Goal: Information Seeking & Learning: Find specific fact

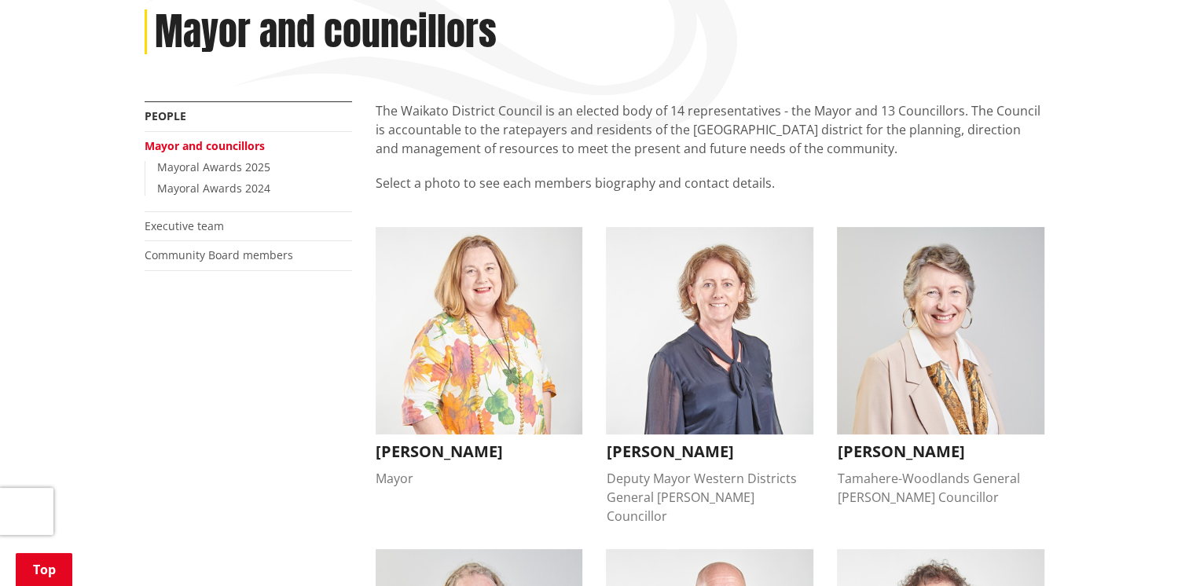
scroll to position [314, 0]
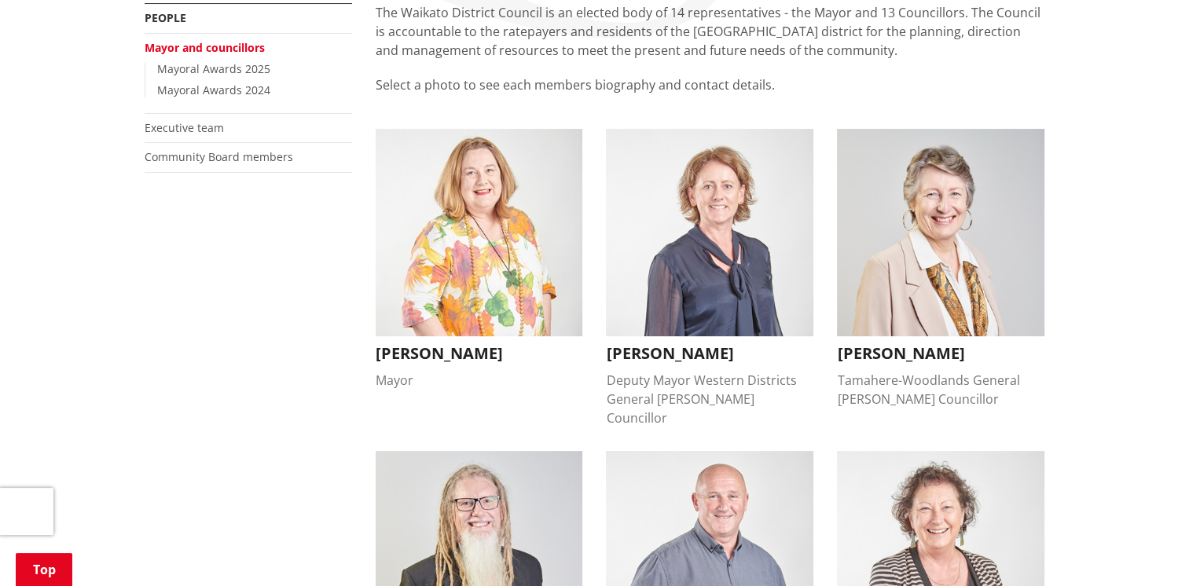
click at [449, 353] on h3 "Jacqui Church" at bounding box center [479, 353] width 207 height 19
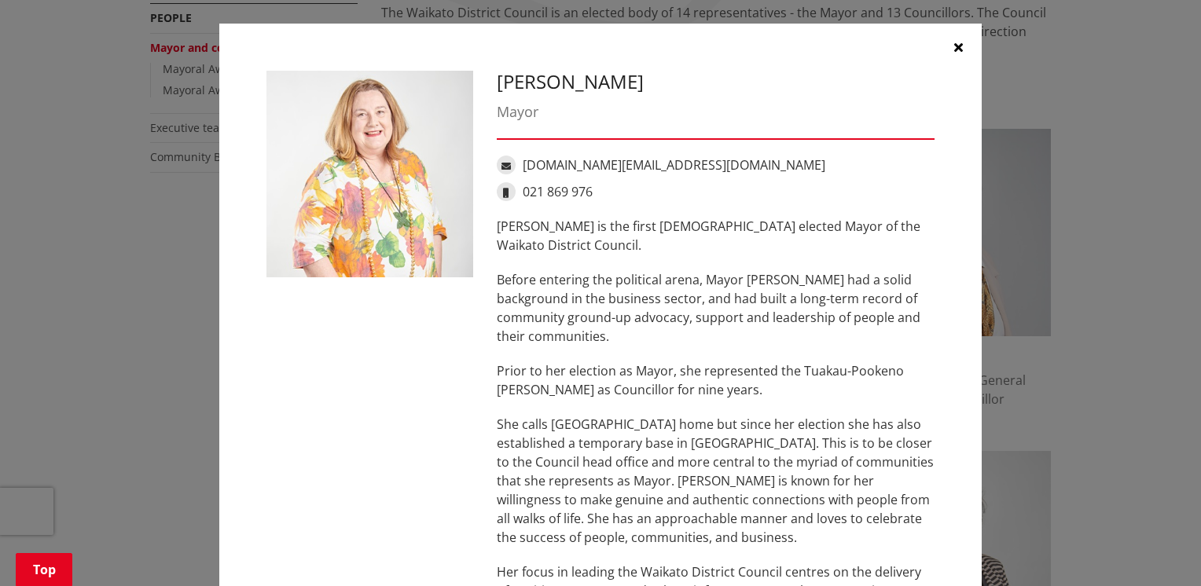
click at [131, 378] on div "Jacqui Church Mayor jacqui.church@waidc.govt.nz 021 869 976 Jacqui Church is th…" at bounding box center [600, 481] width 1138 height 963
click at [959, 42] on button "button" at bounding box center [957, 47] width 47 height 47
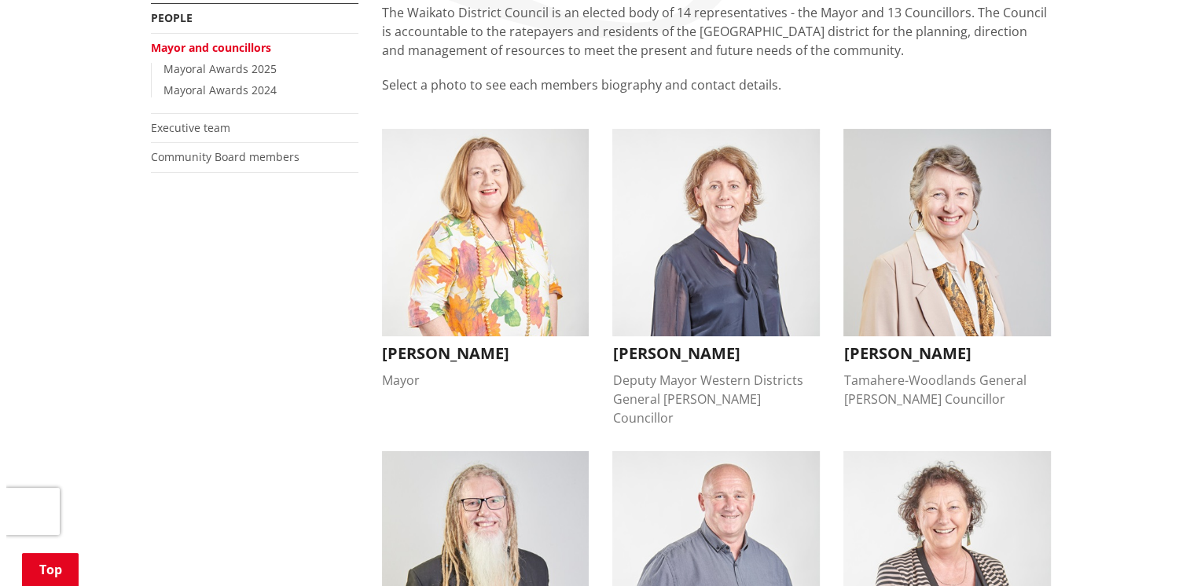
scroll to position [393, 0]
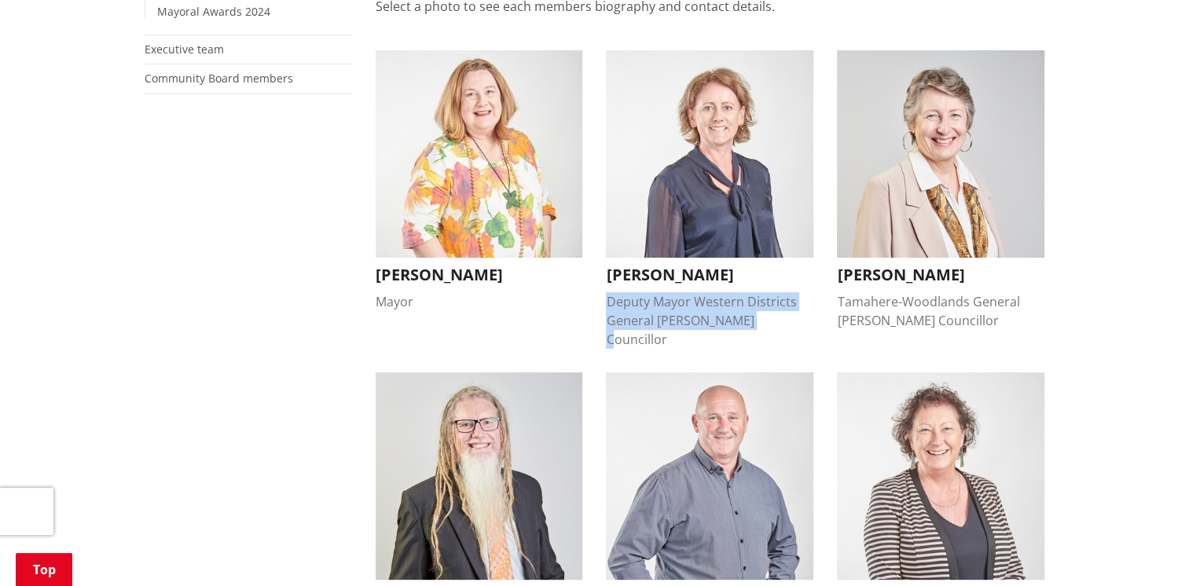
drag, startPoint x: 604, startPoint y: 305, endPoint x: 762, endPoint y: 325, distance: 159.2
click at [762, 325] on li "Carolyn Eyre Deputy Mayor Western Districts General Ward Councillor Carolyn Eyr…" at bounding box center [709, 199] width 231 height 299
drag, startPoint x: 762, startPoint y: 325, endPoint x: 686, endPoint y: 314, distance: 77.0
drag, startPoint x: 686, startPoint y: 314, endPoint x: 757, endPoint y: 324, distance: 72.2
click at [757, 324] on li "Carolyn Eyre Deputy Mayor Western Districts General Ward Councillor Carolyn Eyr…" at bounding box center [709, 199] width 231 height 299
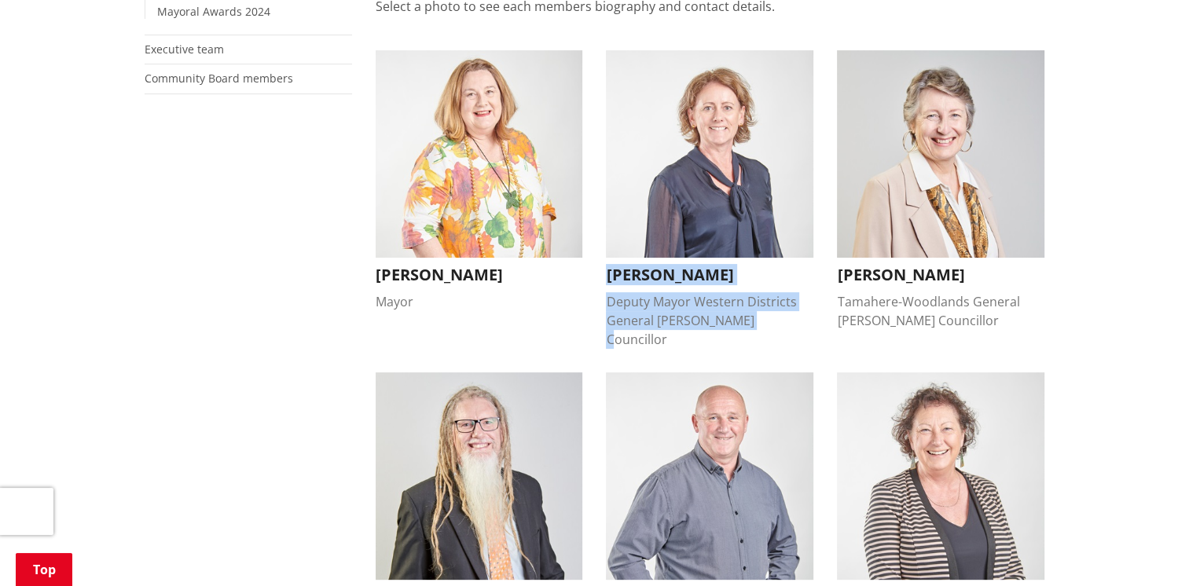
drag, startPoint x: 757, startPoint y: 324, endPoint x: 707, endPoint y: 310, distance: 52.2
copy button "Carolyn Eyre Deputy Mayor Western Districts General Ward Councillor"
click at [671, 275] on h3 "Carolyn Eyre" at bounding box center [709, 275] width 207 height 19
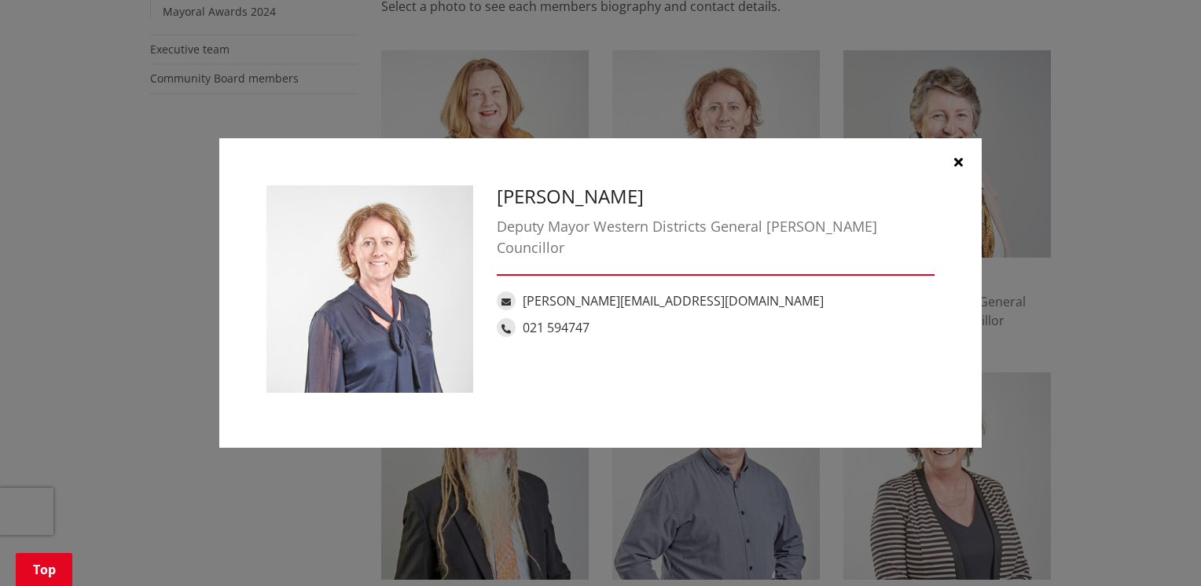
click at [969, 159] on button "button" at bounding box center [957, 161] width 47 height 47
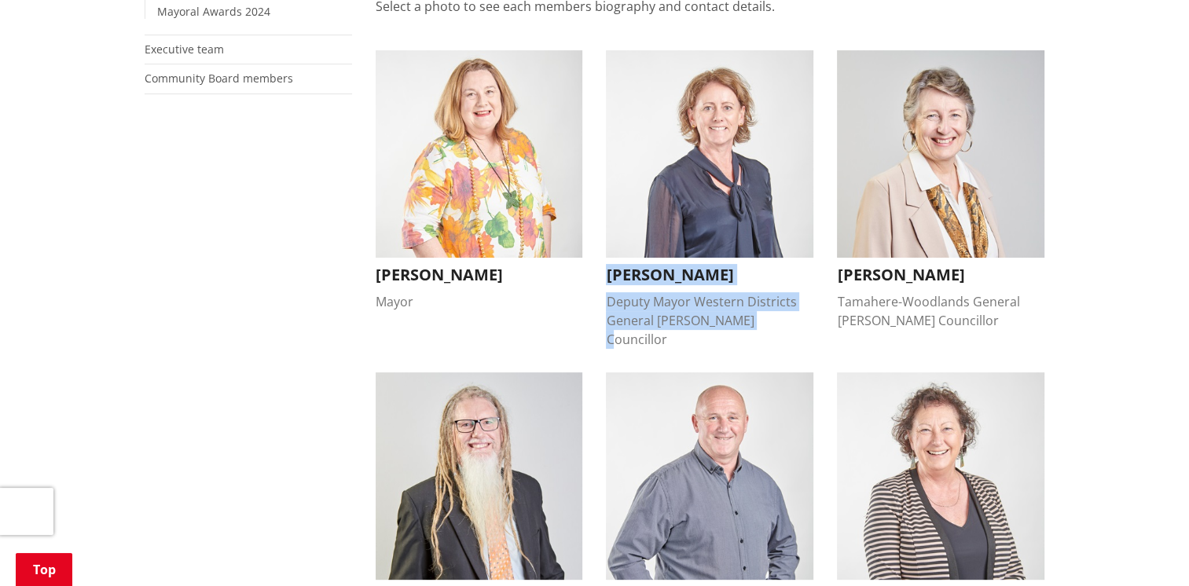
click at [607, 277] on h3 "Carolyn Eyre" at bounding box center [709, 275] width 207 height 19
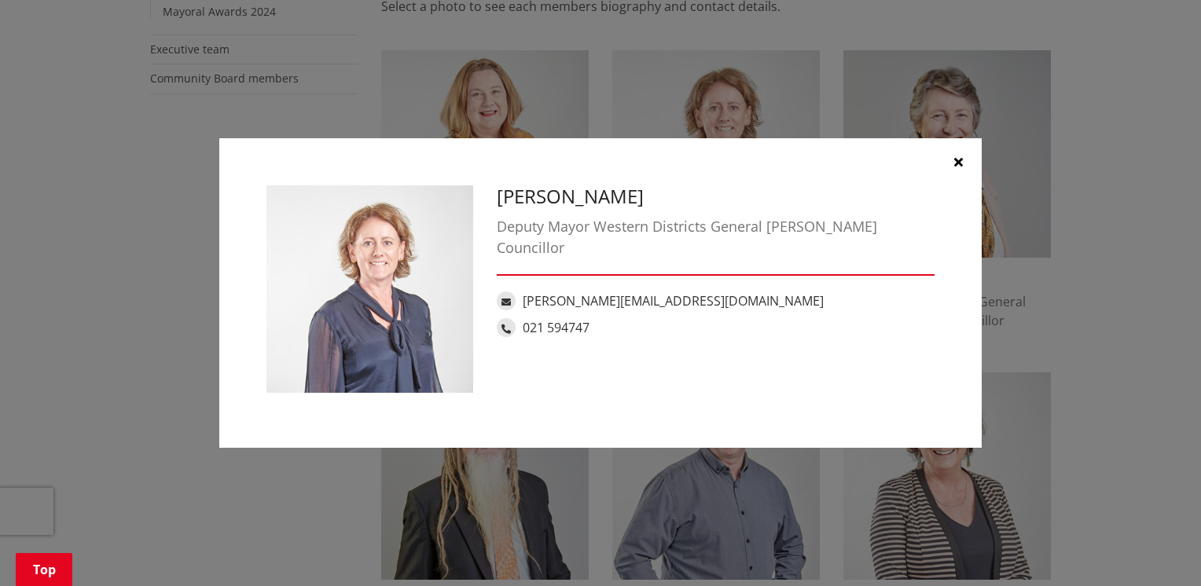
click at [613, 237] on div "Deputy Mayor Western Districts General Ward Councillor" at bounding box center [716, 237] width 438 height 42
click at [614, 234] on div "Deputy Mayor Western Districts General Ward Councillor" at bounding box center [716, 237] width 438 height 42
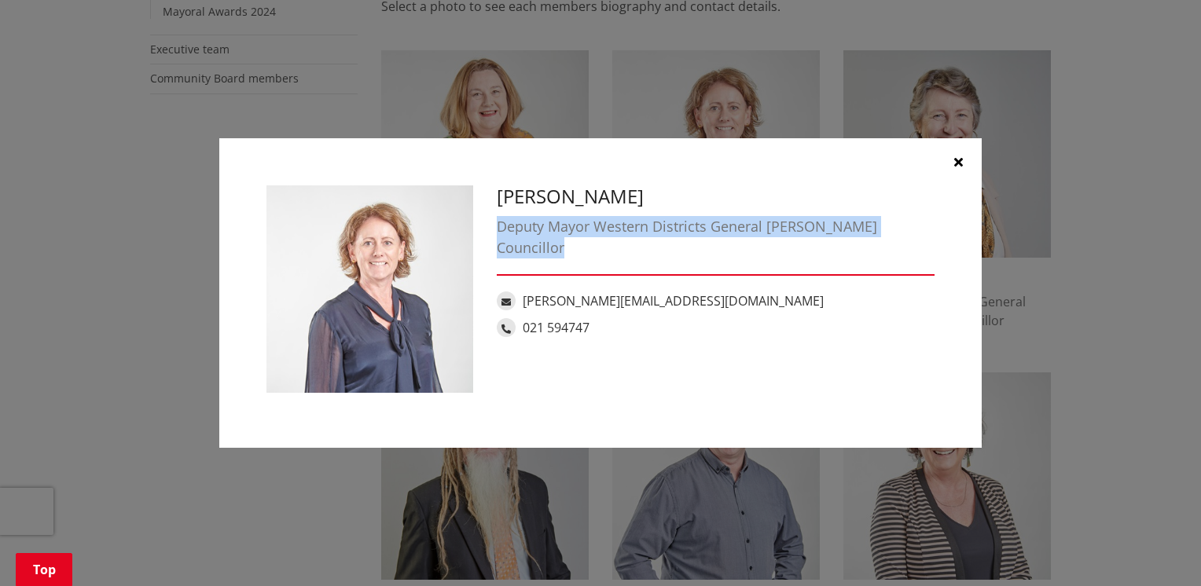
click at [614, 234] on div "Deputy Mayor Western Districts General Ward Councillor" at bounding box center [716, 237] width 438 height 42
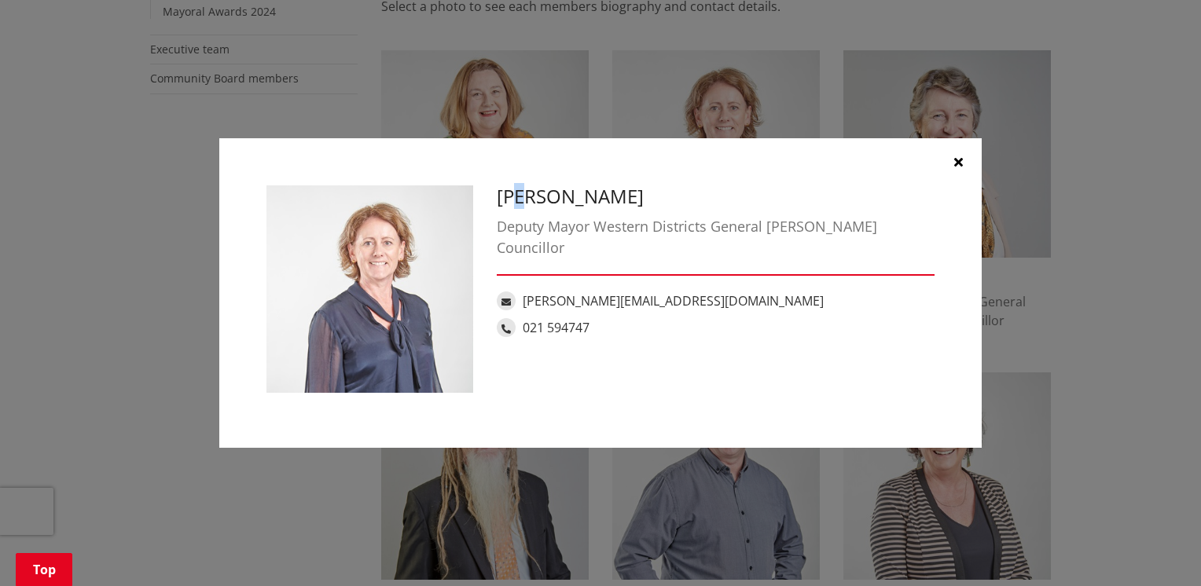
drag, startPoint x: 614, startPoint y: 234, endPoint x: 524, endPoint y: 186, distance: 101.6
click at [524, 186] on h3 "Carolyn Eyre" at bounding box center [716, 196] width 438 height 23
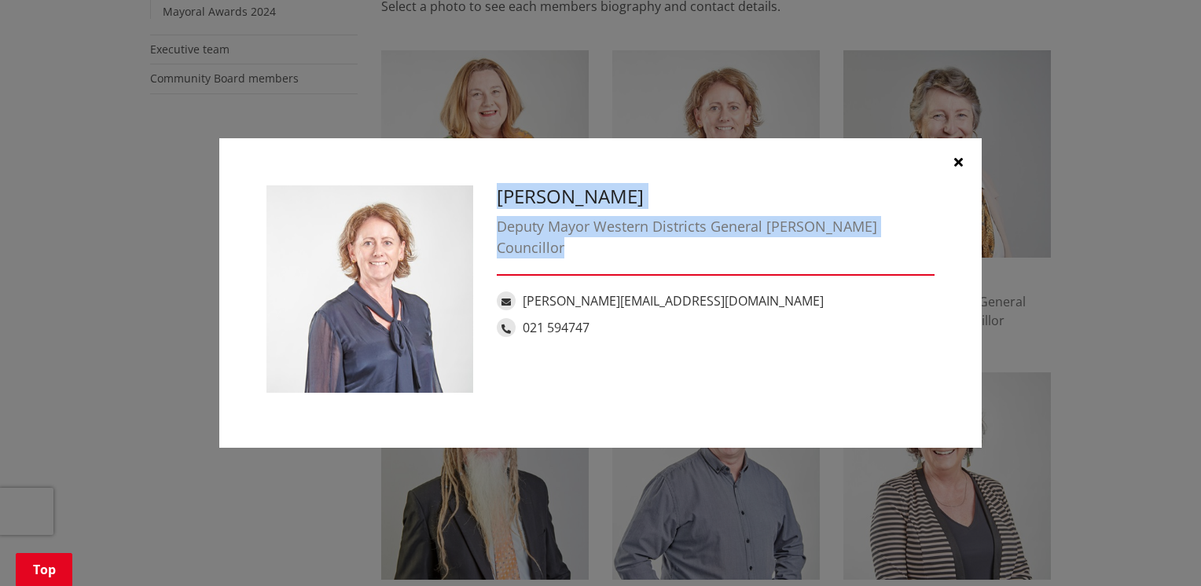
drag, startPoint x: 524, startPoint y: 186, endPoint x: 878, endPoint y: 247, distance: 358.7
click at [878, 247] on div "Carolyn Eyre Deputy Mayor Western Districts General Ward Councillor carolyn.eyr…" at bounding box center [715, 264] width 461 height 159
copy div "Carolyn Eyre Deputy Mayor Western Districts General Ward Councillor"
click at [577, 319] on link "021 594747" at bounding box center [555, 327] width 67 height 17
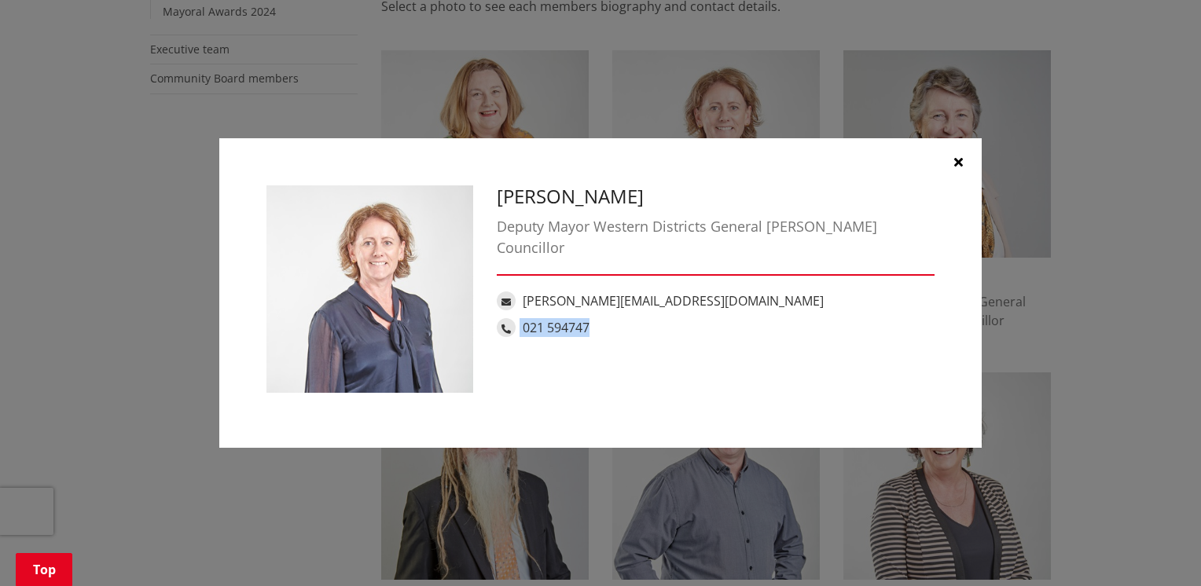
drag, startPoint x: 581, startPoint y: 306, endPoint x: 521, endPoint y: 313, distance: 61.0
click at [521, 318] on div "021 594747" at bounding box center [716, 327] width 438 height 19
copy div "021 594747"
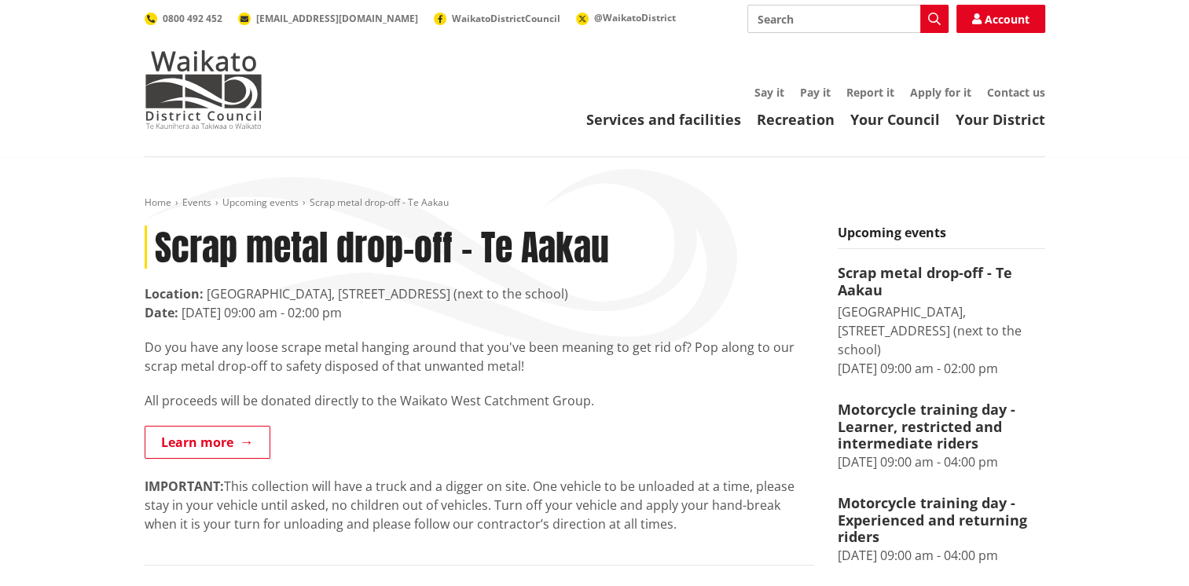
click at [766, 304] on div "Date: 6 September 2025, 09:00 am - 02:00 pm" at bounding box center [479, 312] width 669 height 19
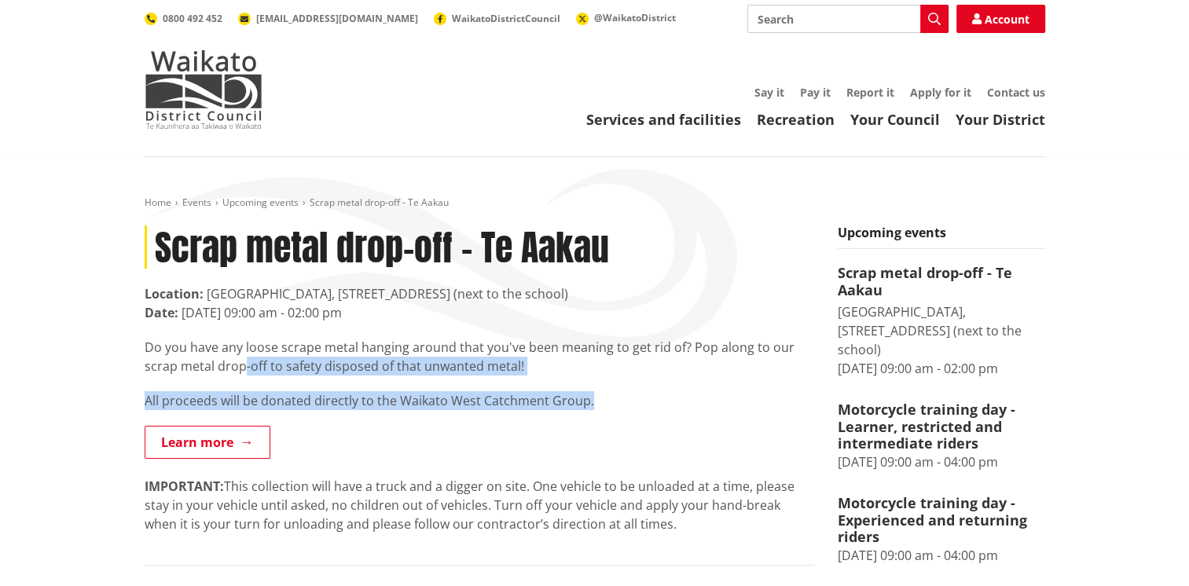
drag, startPoint x: 651, startPoint y: 398, endPoint x: 240, endPoint y: 374, distance: 412.4
click at [240, 374] on div "Do you have any loose scrape metal hanging around that you've been meaning to g…" at bounding box center [479, 513] width 669 height 350
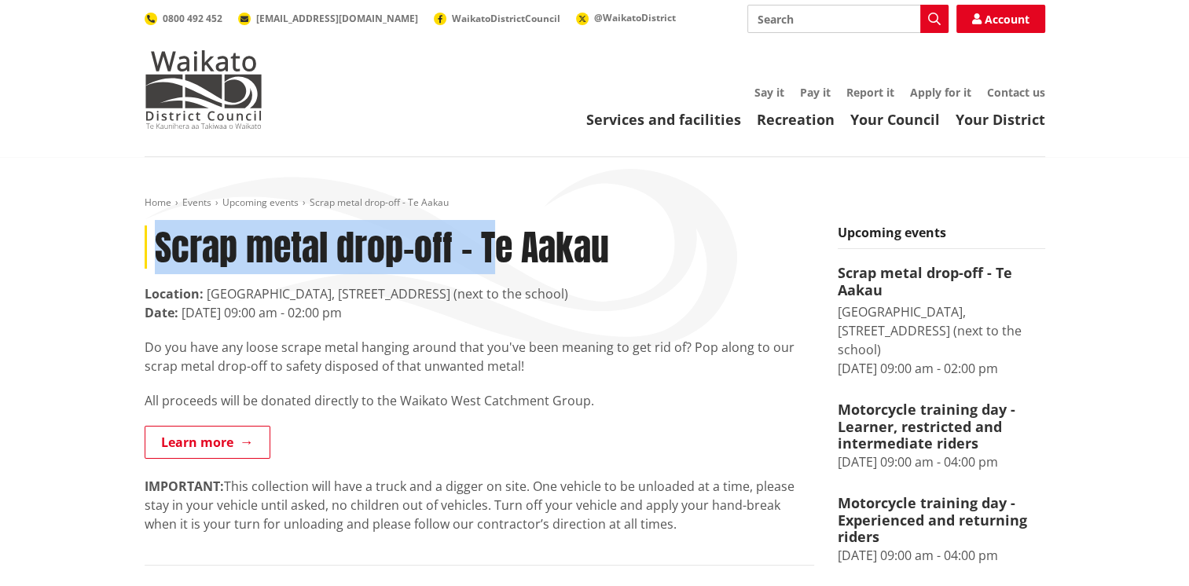
drag, startPoint x: 151, startPoint y: 244, endPoint x: 488, endPoint y: 251, distance: 337.1
click at [488, 251] on div "Scrap metal drop-off - Te Aakau Location: Te Aakau Community Hall carpark, 953 …" at bounding box center [479, 480] width 693 height 510
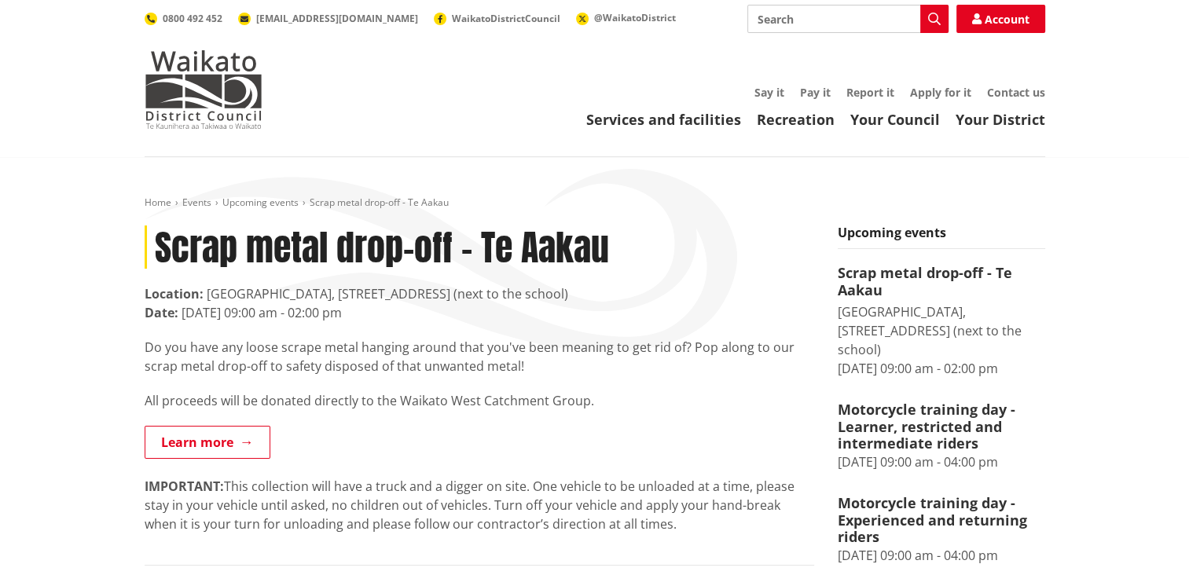
drag, startPoint x: 488, startPoint y: 251, endPoint x: 612, endPoint y: 252, distance: 124.1
click at [639, 250] on h1 "Scrap metal drop-off - Te Aakau" at bounding box center [479, 246] width 669 height 43
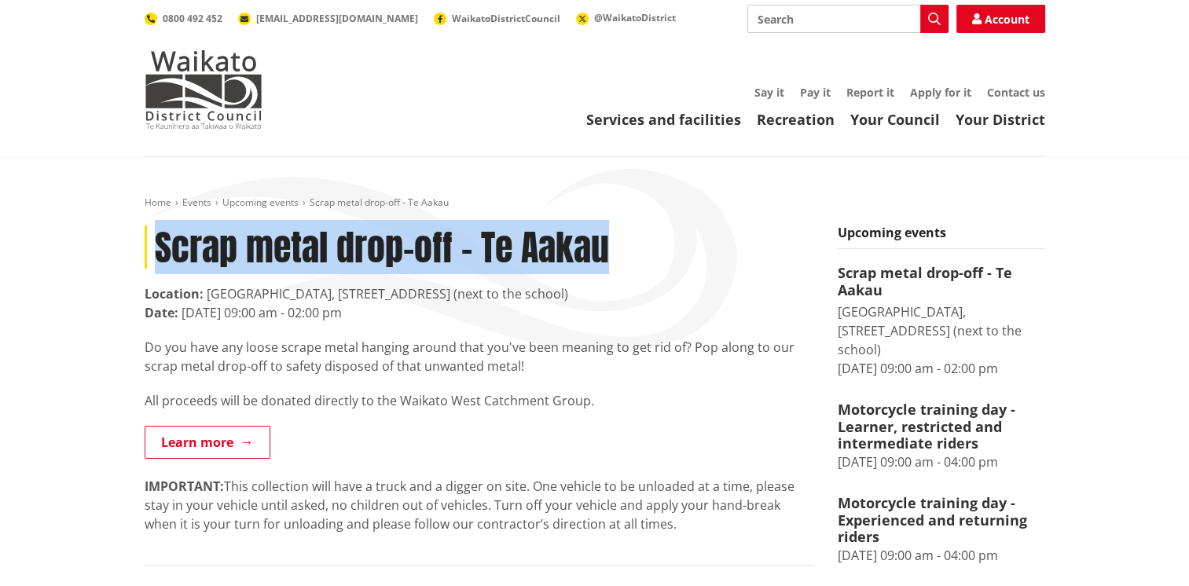
drag, startPoint x: 610, startPoint y: 253, endPoint x: 101, endPoint y: 227, distance: 509.8
click at [101, 227] on div "Home Events Upcoming events Scrap metal drop-off - Te Aakau Scrap metal drop-of…" at bounding box center [594, 477] width 1189 height 641
copy h1 "Scrap metal drop-off - Te Aakau"
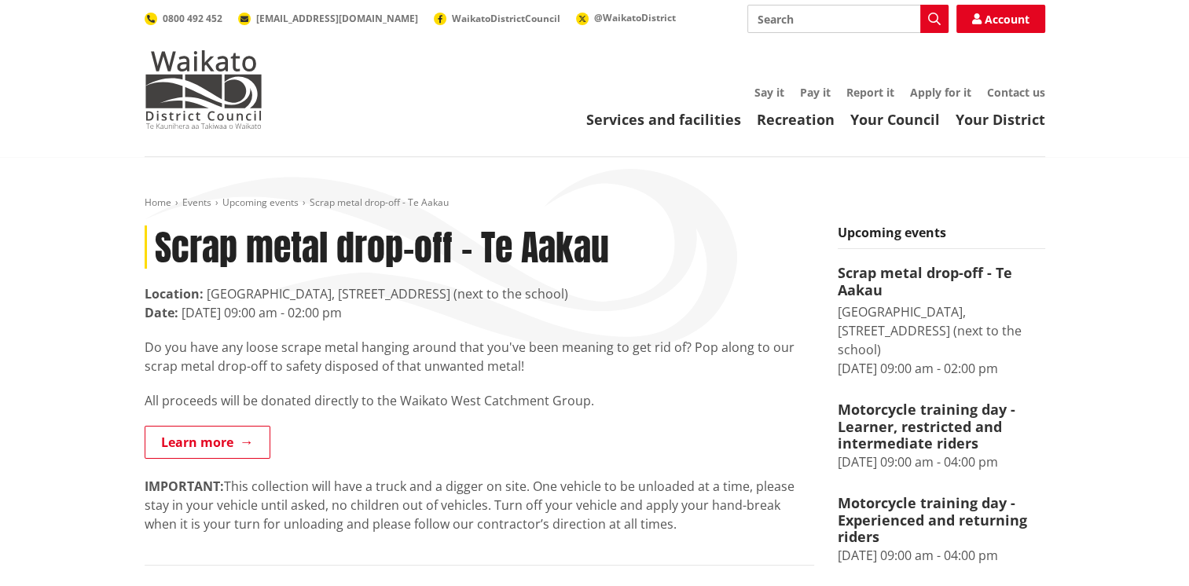
click at [566, 524] on p "IMPORTANT: This collection will have a truck and a digger on site. One vehicle …" at bounding box center [479, 505] width 669 height 57
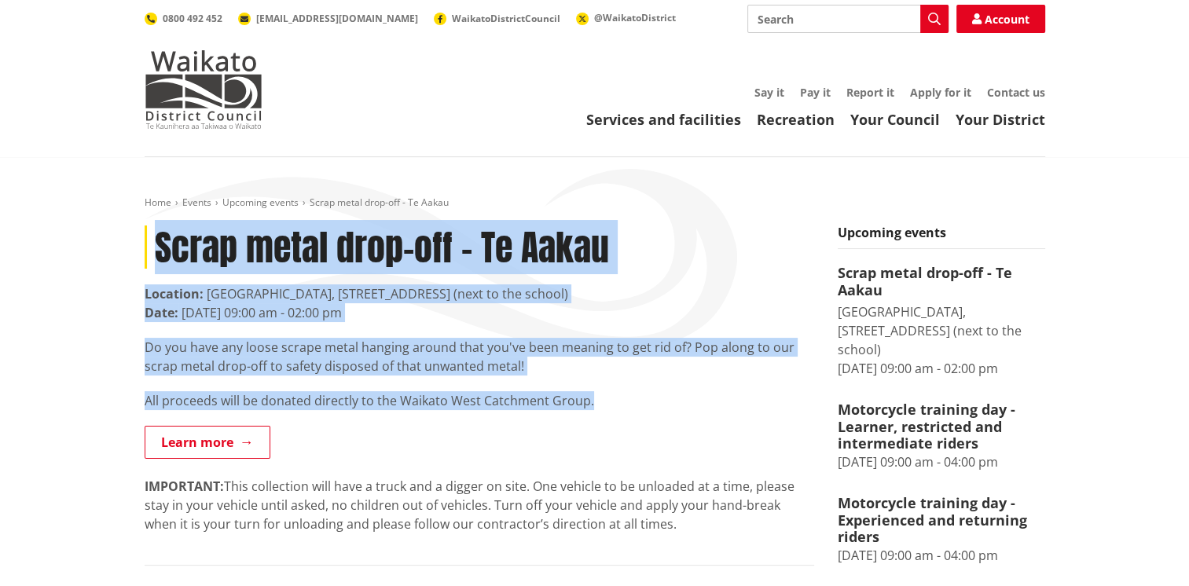
drag, startPoint x: 152, startPoint y: 234, endPoint x: 647, endPoint y: 400, distance: 521.3
click at [647, 400] on article "Scrap metal drop-off - Te Aakau Location: Te Aakau Community Hall carpark, 953 …" at bounding box center [479, 456] width 669 height 463
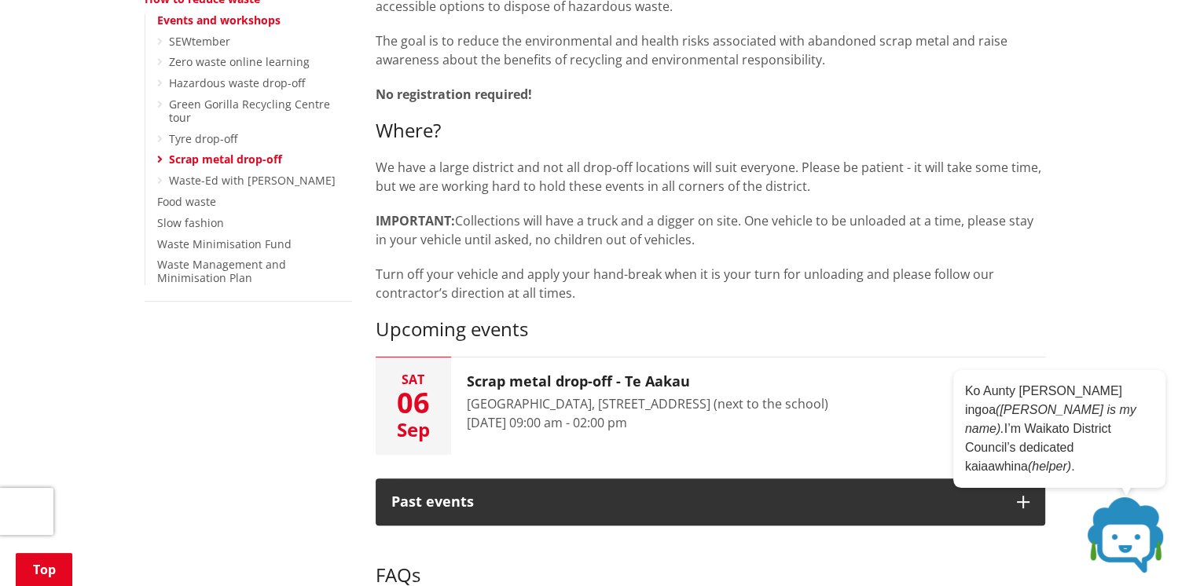
scroll to position [550, 0]
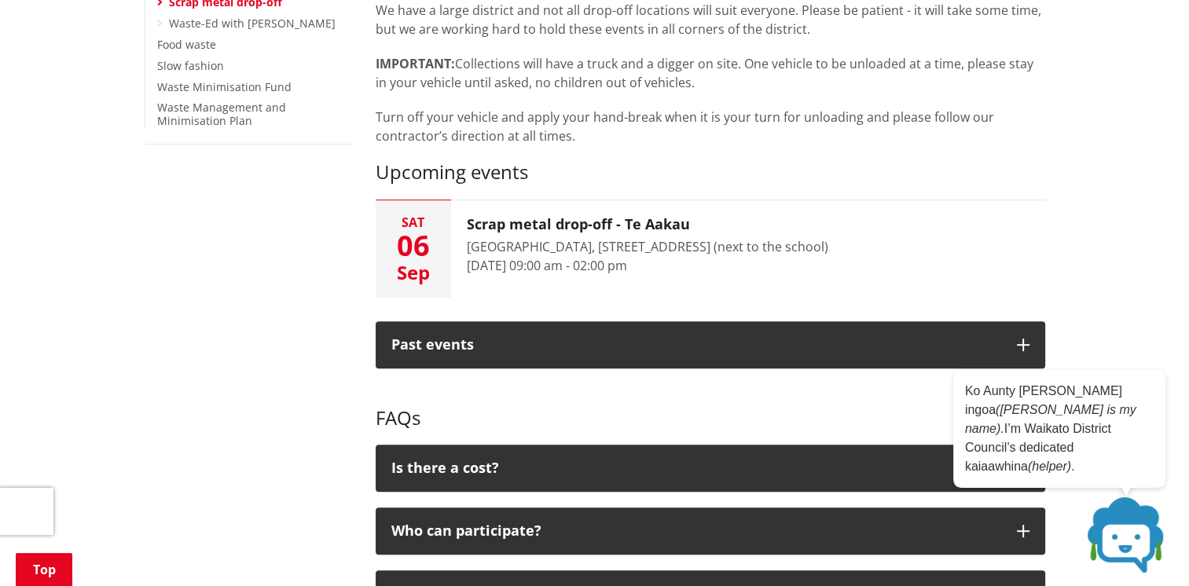
drag, startPoint x: 404, startPoint y: 258, endPoint x: 1048, endPoint y: 236, distance: 644.6
click at [1054, 228] on div "Do you have a loose scrap metal hanging around that you've been meaning to get …" at bounding box center [710, 530] width 693 height 1527
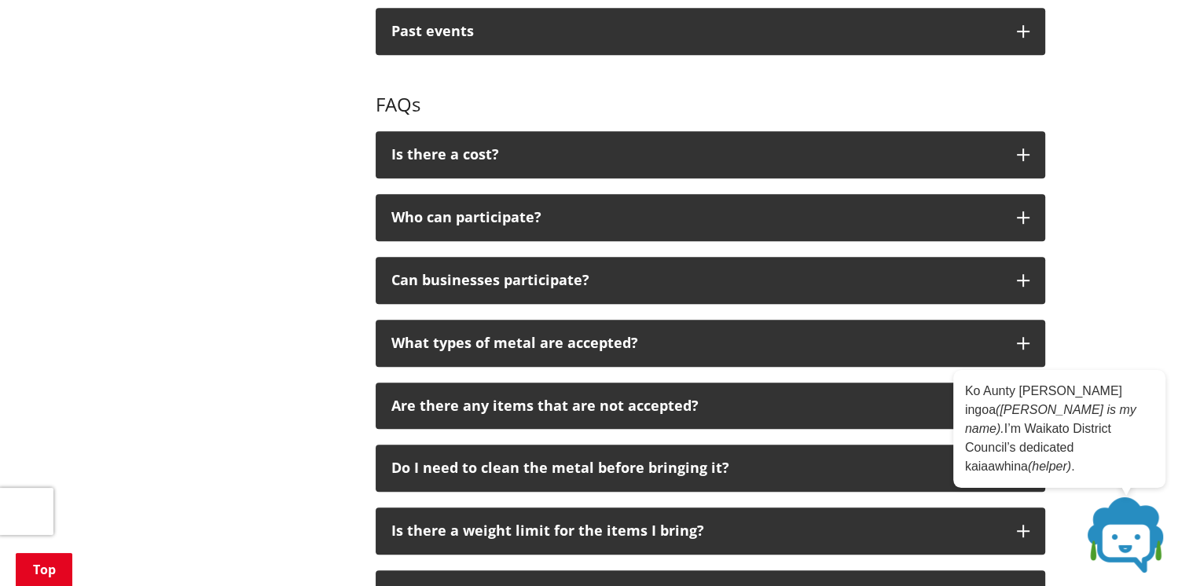
scroll to position [864, 0]
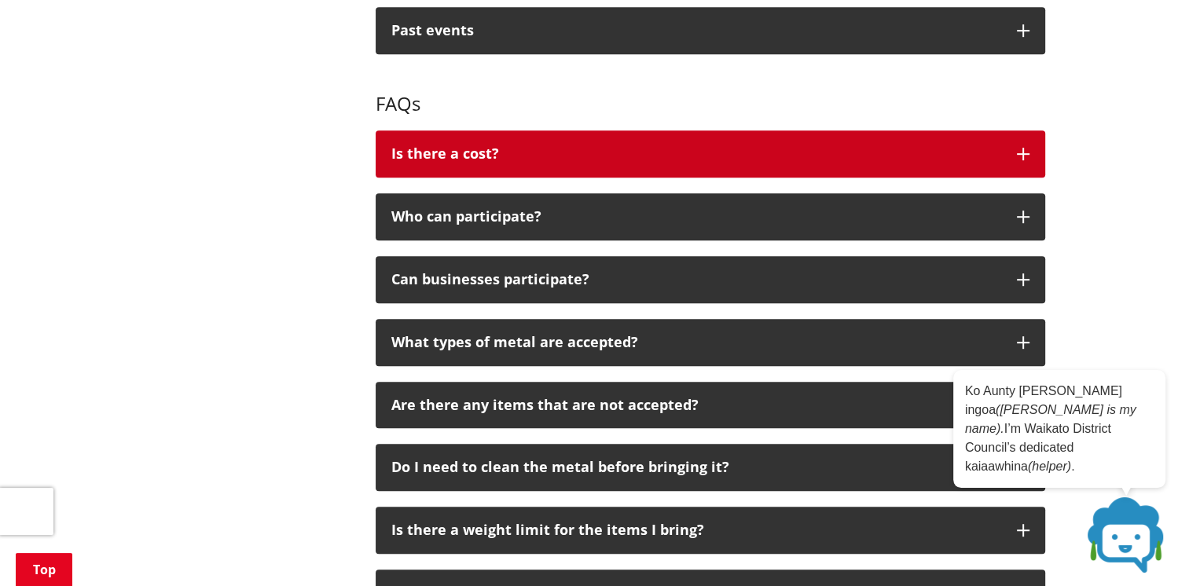
click at [839, 171] on button "Is there a cost?" at bounding box center [710, 153] width 669 height 47
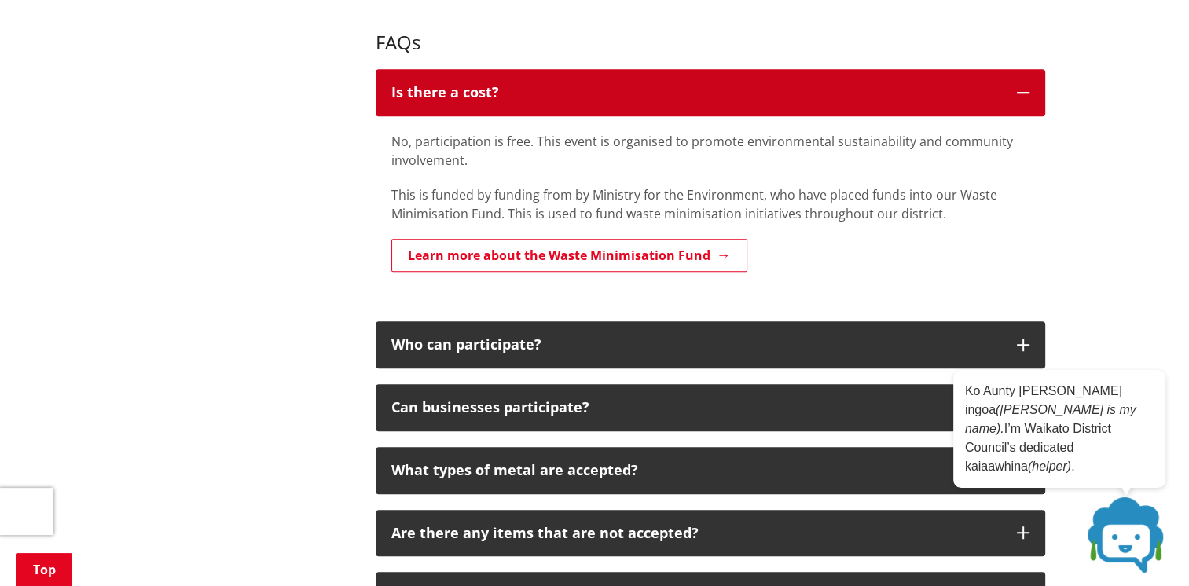
scroll to position [1021, 0]
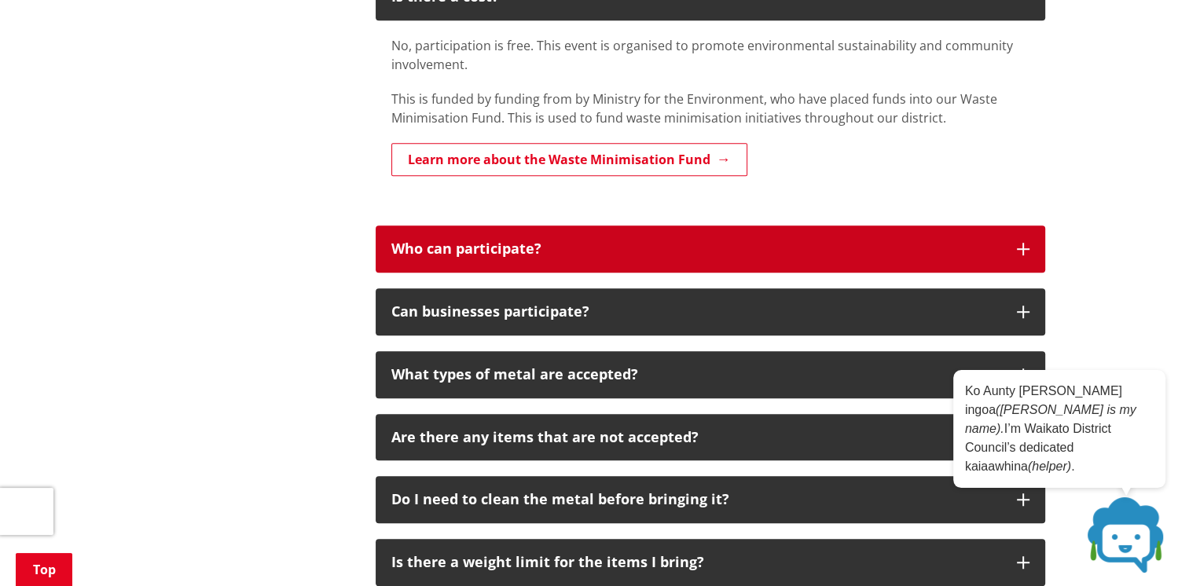
click at [819, 255] on p "Who can participate?" at bounding box center [696, 249] width 610 height 16
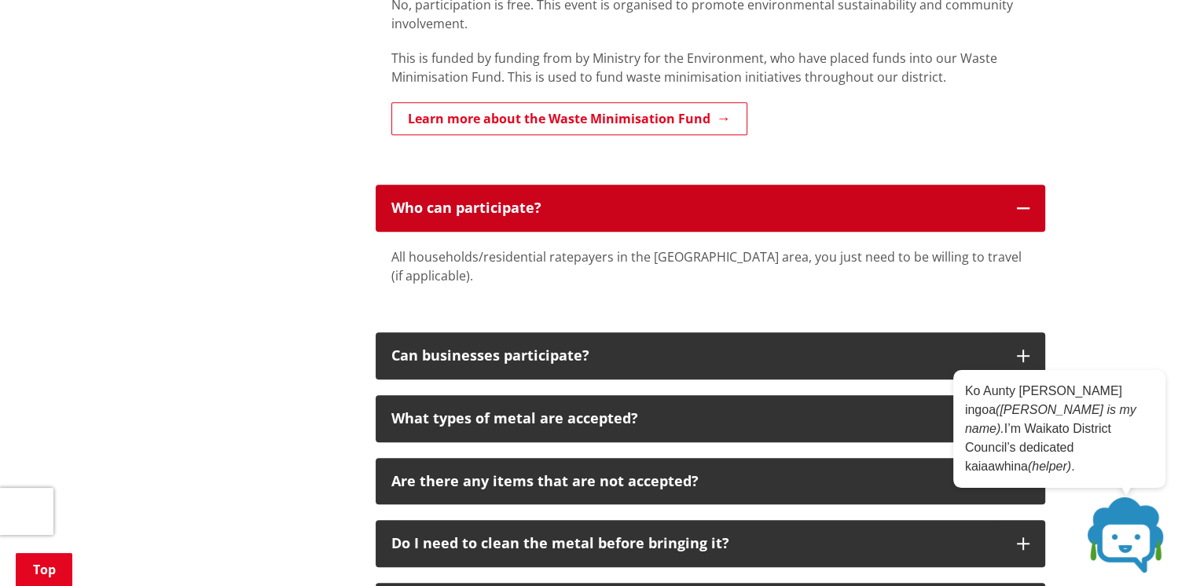
scroll to position [1100, 0]
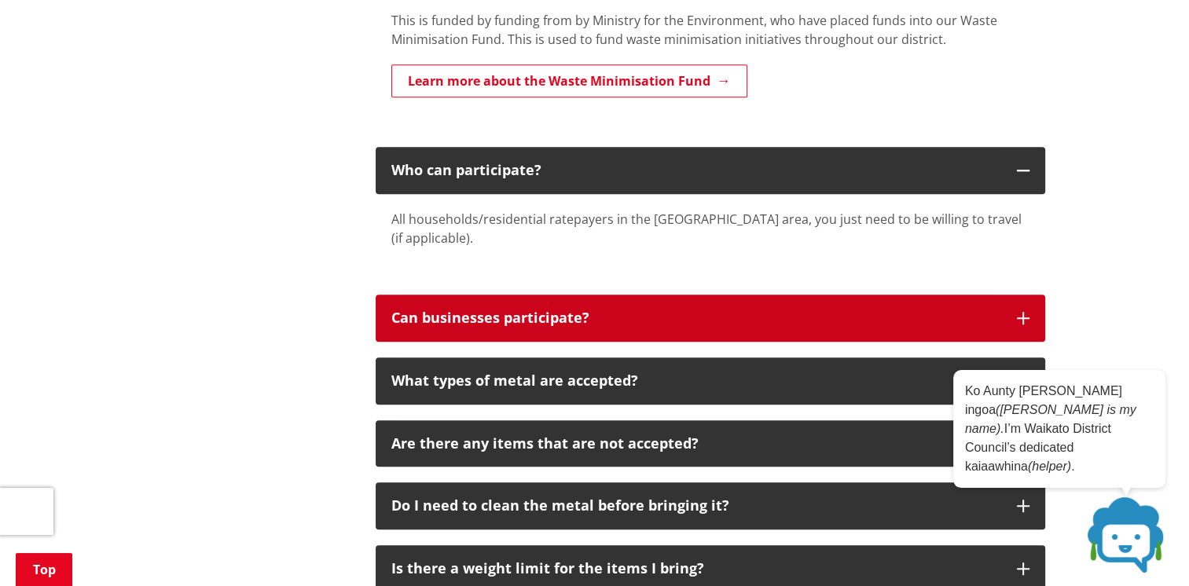
click at [789, 312] on p "Can businesses participate?" at bounding box center [696, 318] width 610 height 16
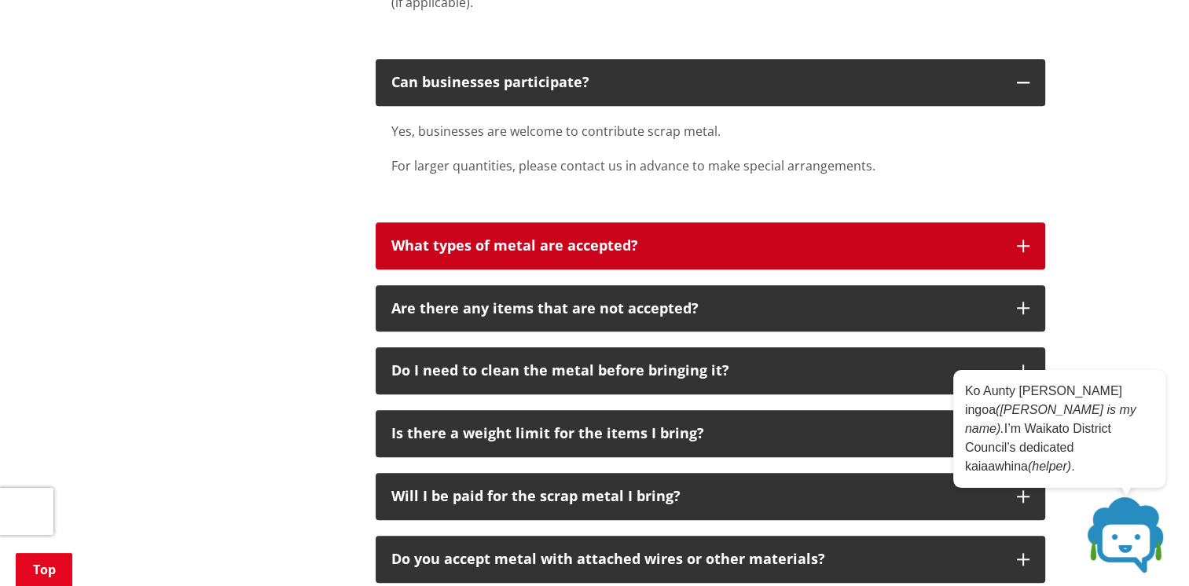
click at [794, 256] on button "What types of metal are accepted?" at bounding box center [710, 245] width 669 height 47
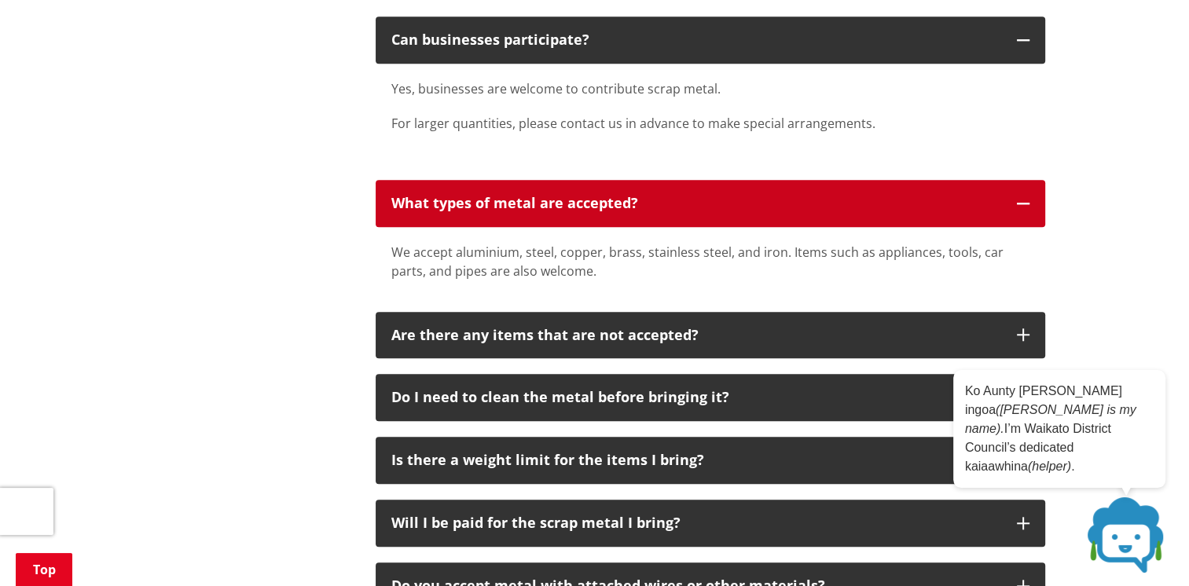
scroll to position [1414, 0]
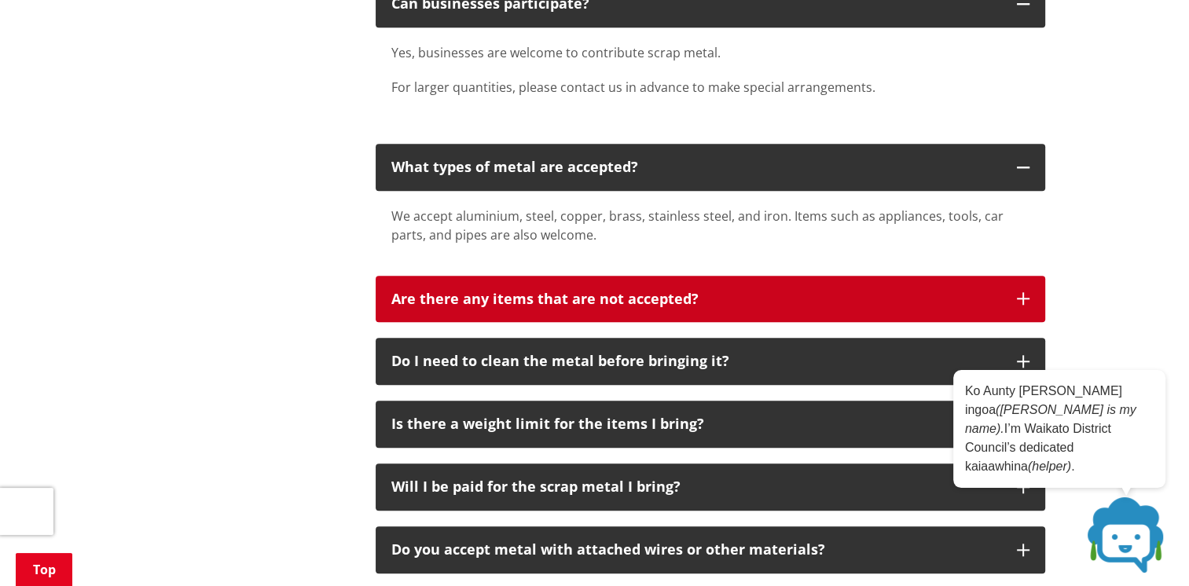
click at [779, 297] on p "Are there any items that are not accepted?" at bounding box center [696, 299] width 610 height 16
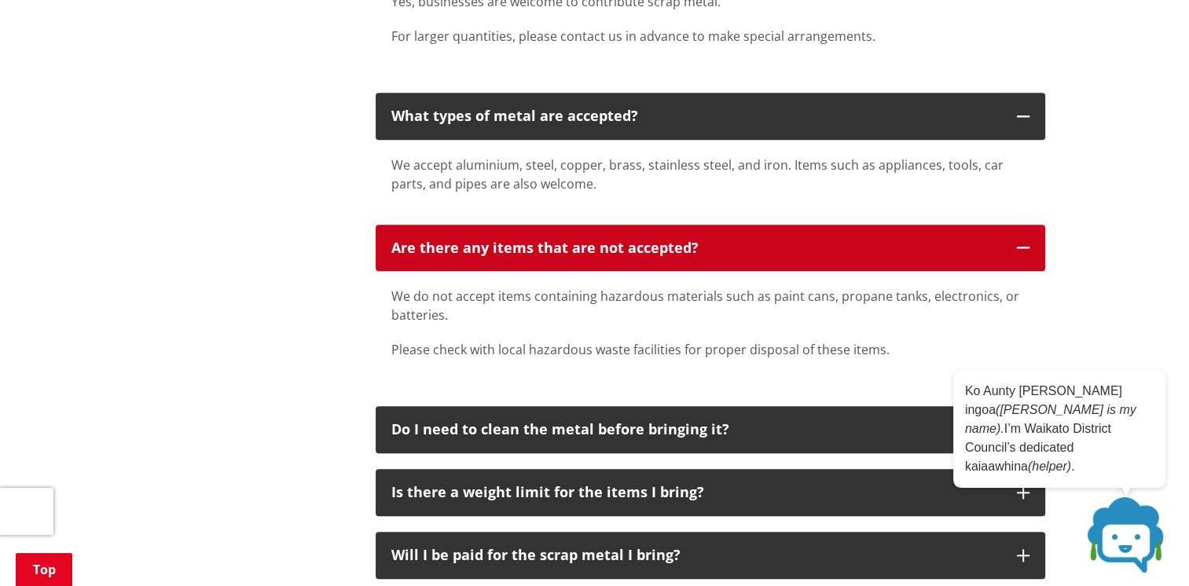
scroll to position [1493, 0]
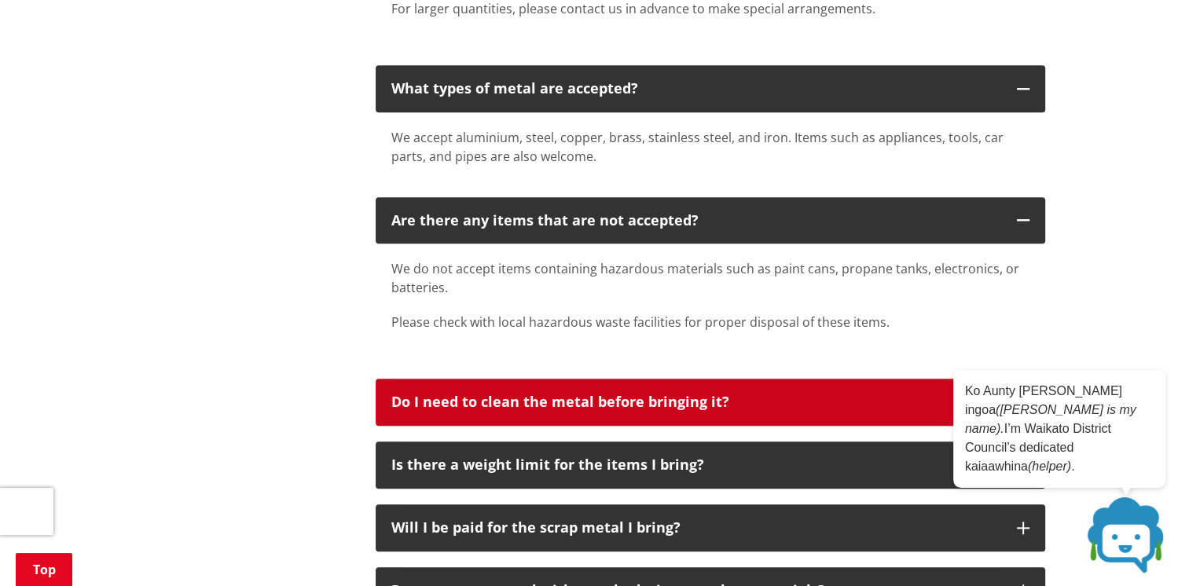
click at [805, 390] on button "Do I need to clean the metal before bringing it?" at bounding box center [710, 402] width 669 height 47
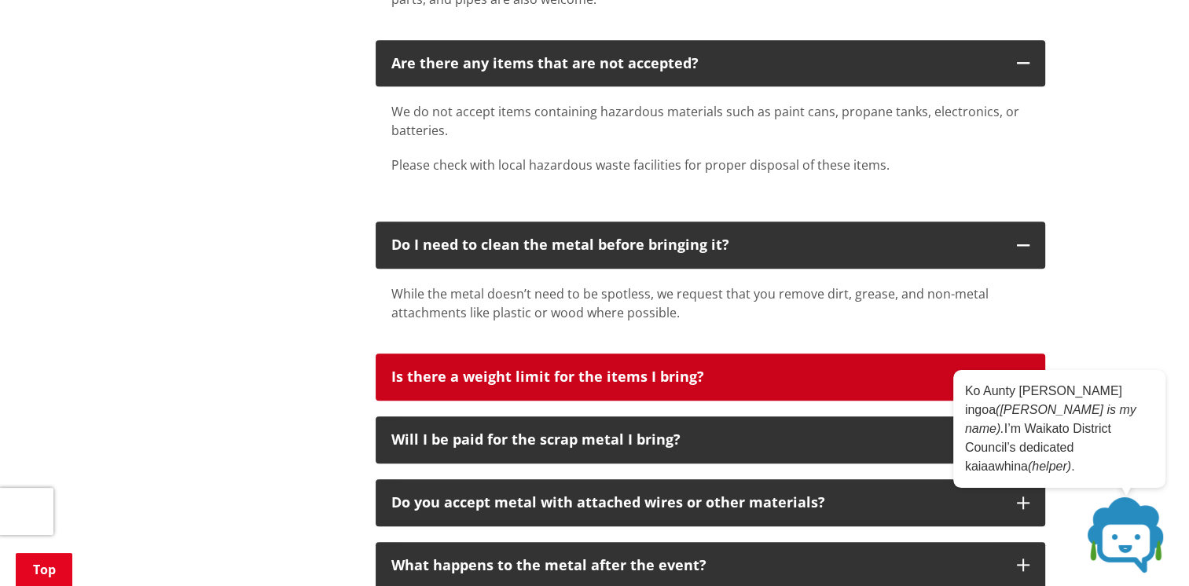
click at [804, 380] on p "Is there a weight limit for the items I bring?" at bounding box center [696, 377] width 610 height 16
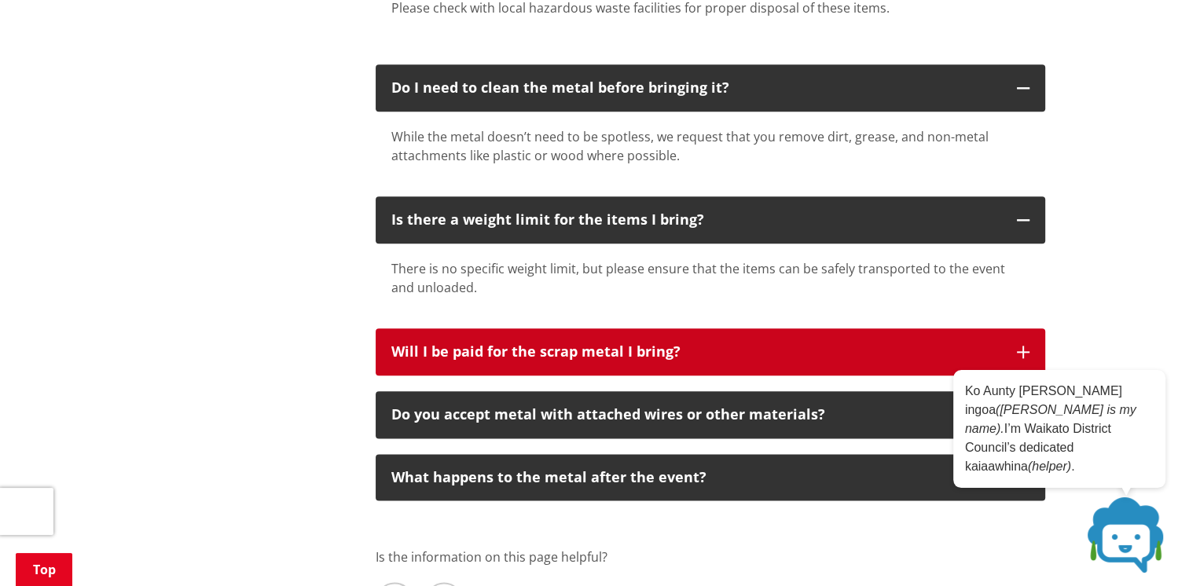
click at [785, 360] on button "Will I be paid for the scrap metal I bring?" at bounding box center [710, 351] width 669 height 47
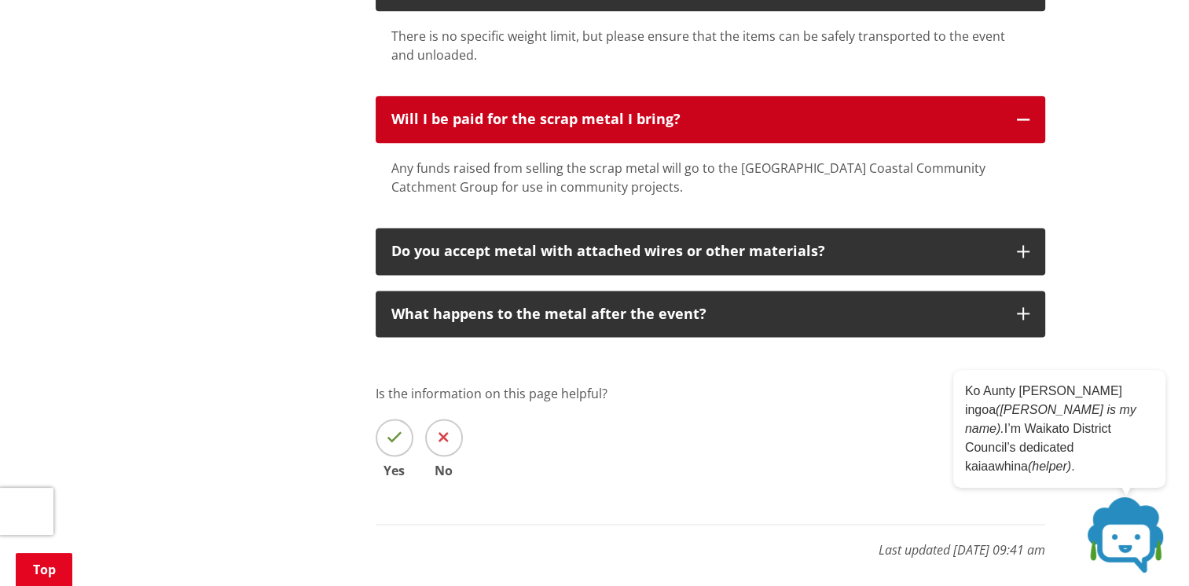
scroll to position [2043, 0]
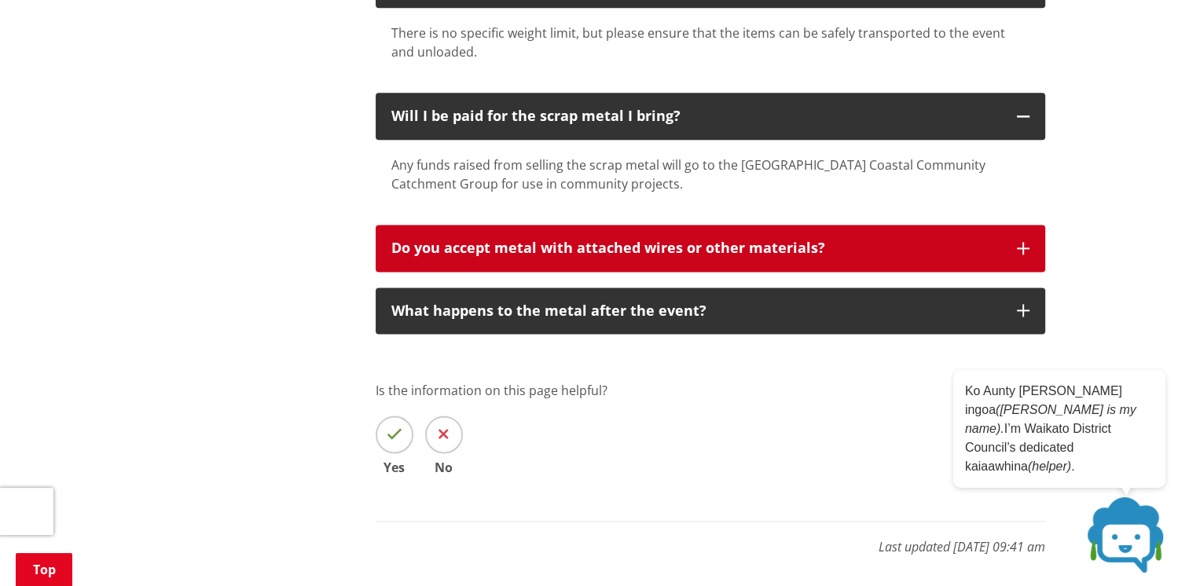
click at [831, 249] on div "Do you accept metal with attached wires or other materials?" at bounding box center [696, 248] width 610 height 16
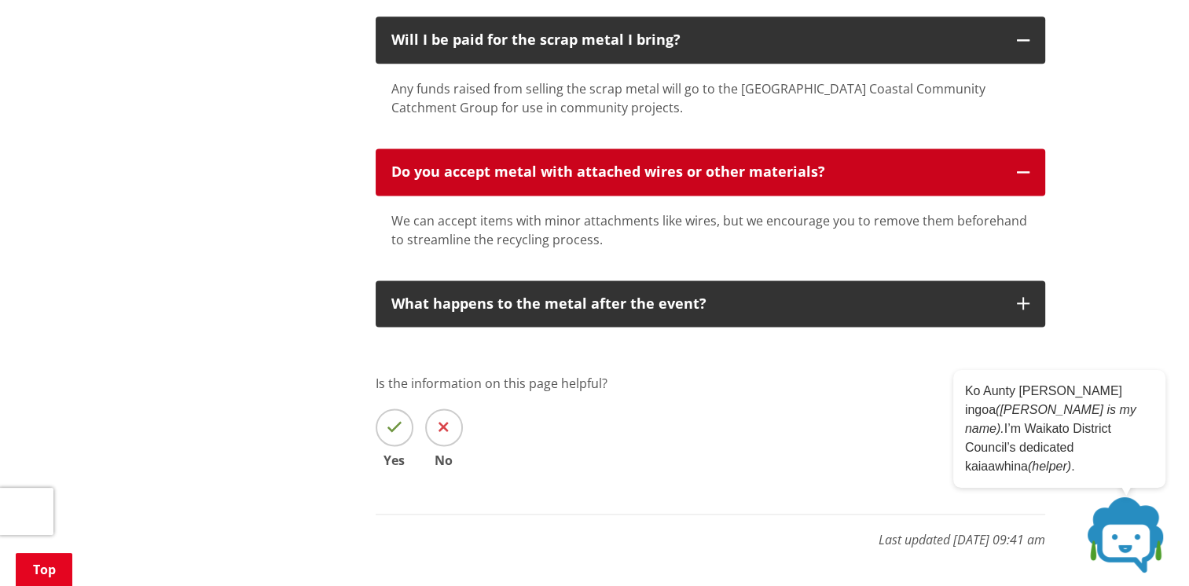
scroll to position [2200, 0]
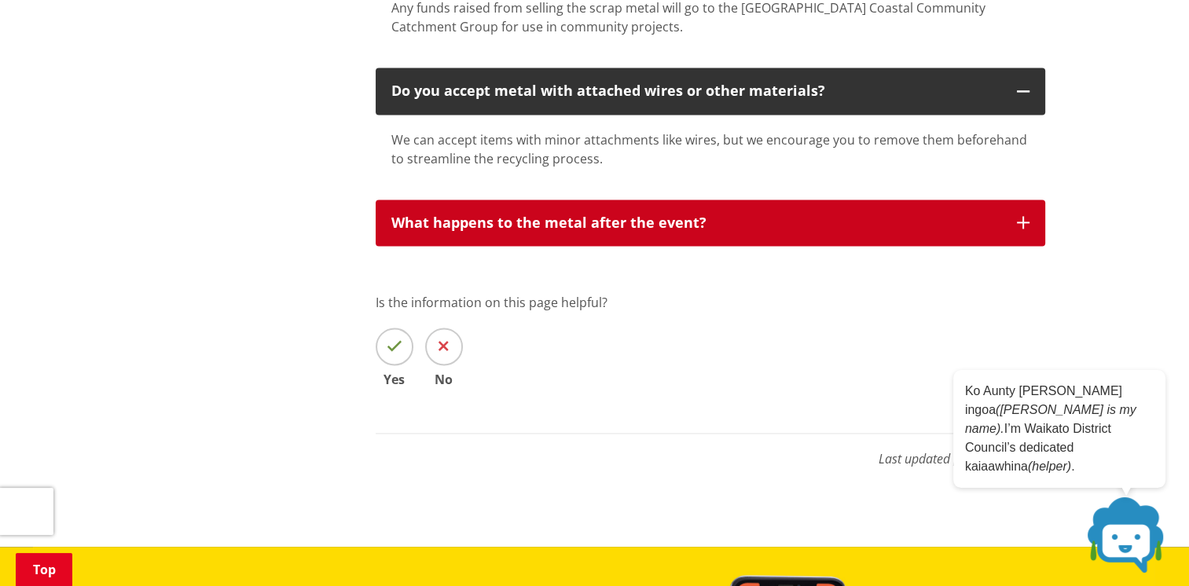
click at [820, 237] on button "What happens to the metal after the event?" at bounding box center [710, 223] width 669 height 47
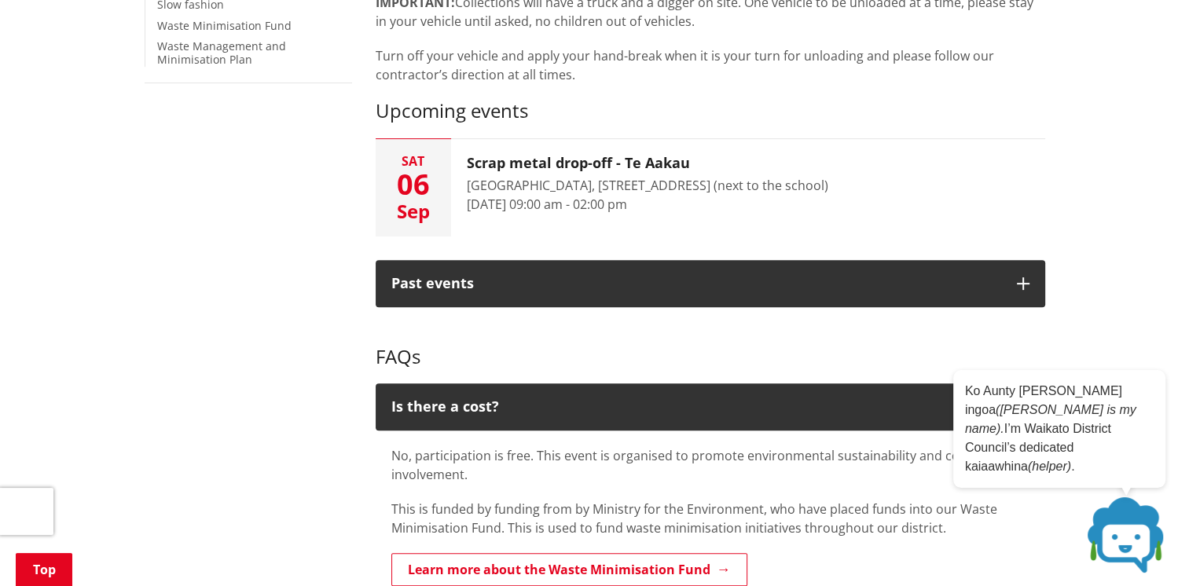
scroll to position [629, 0]
